Goal: Information Seeking & Learning: Understand process/instructions

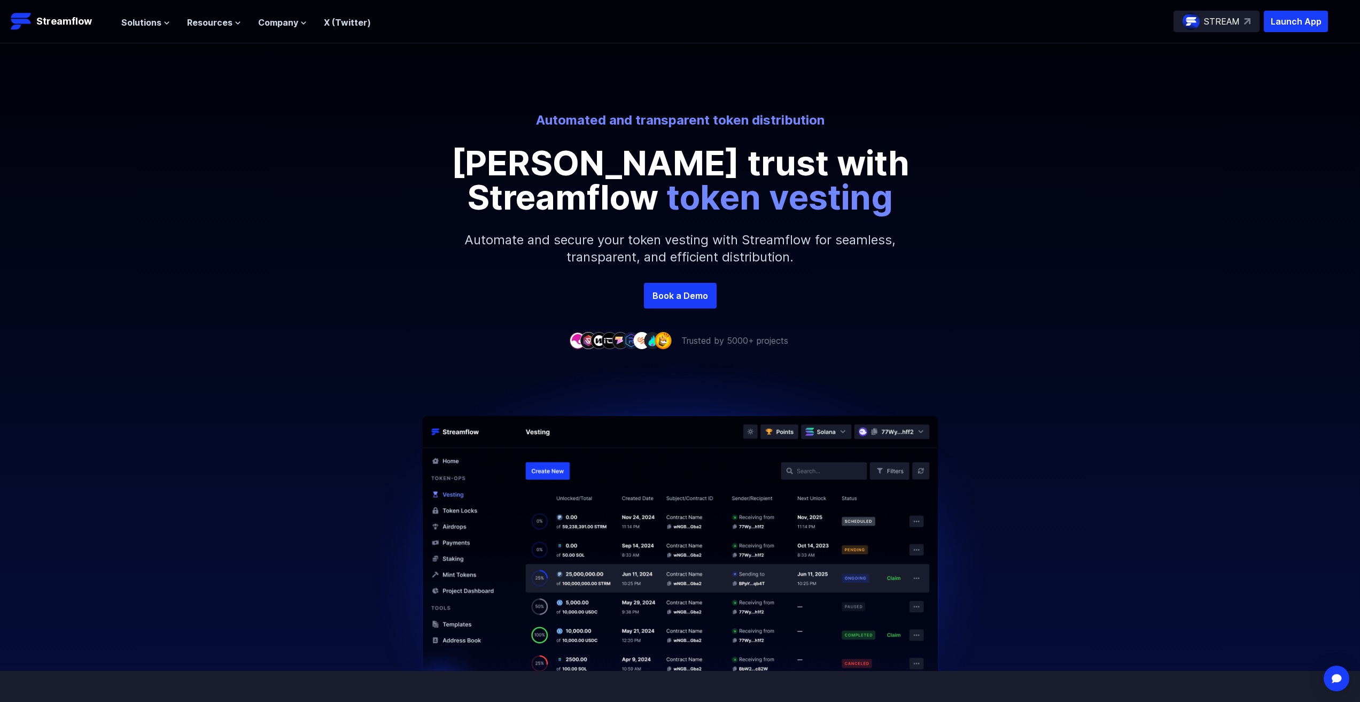
scroll to position [53, 0]
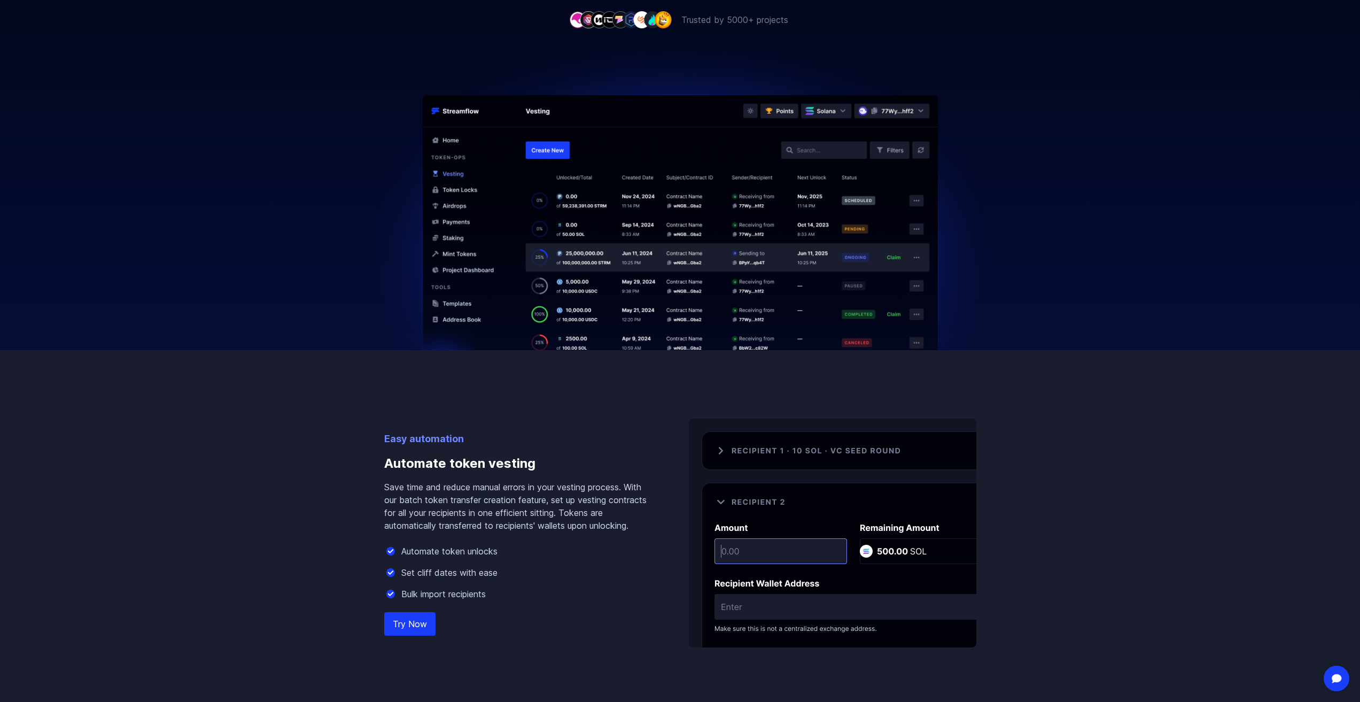
scroll to position [374, 0]
